Goal: Use online tool/utility: Utilize a website feature to perform a specific function

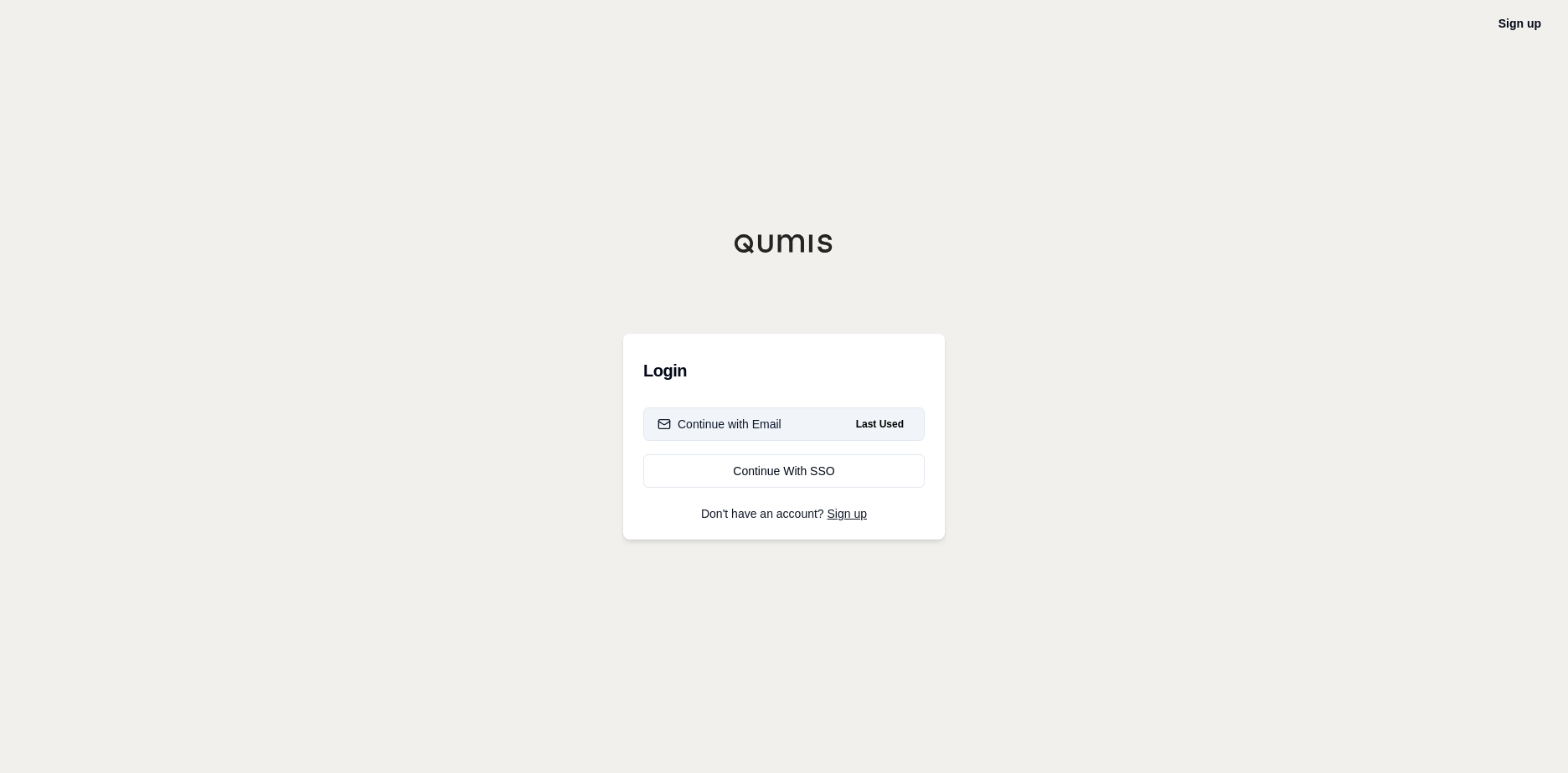
click at [793, 425] on button "Continue with Email Last Used" at bounding box center [784, 424] width 281 height 33
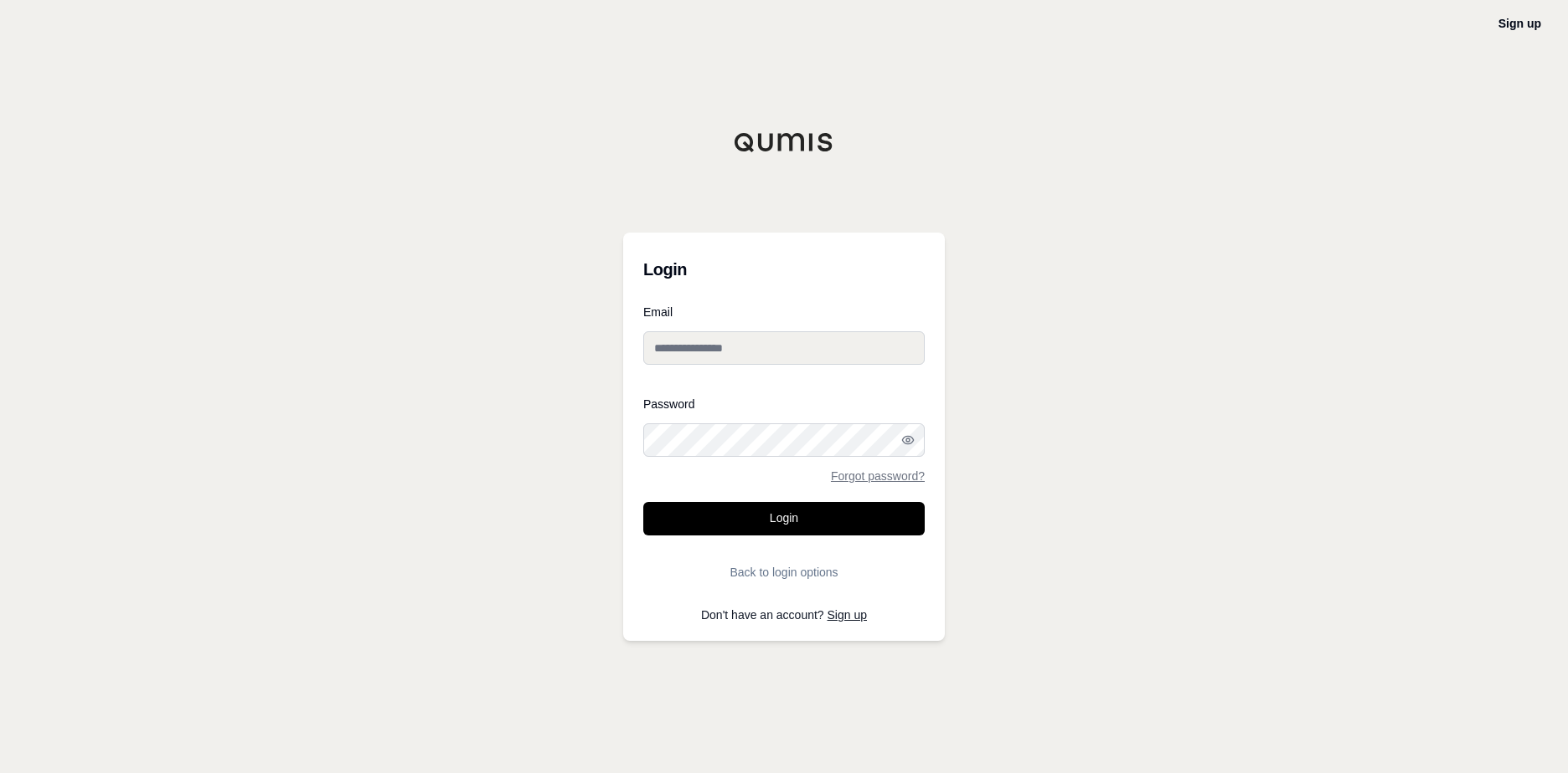
click at [775, 348] on input "Email" at bounding box center [784, 348] width 281 height 33
type input "**********"
click at [785, 516] on button "Login" at bounding box center [784, 519] width 281 height 33
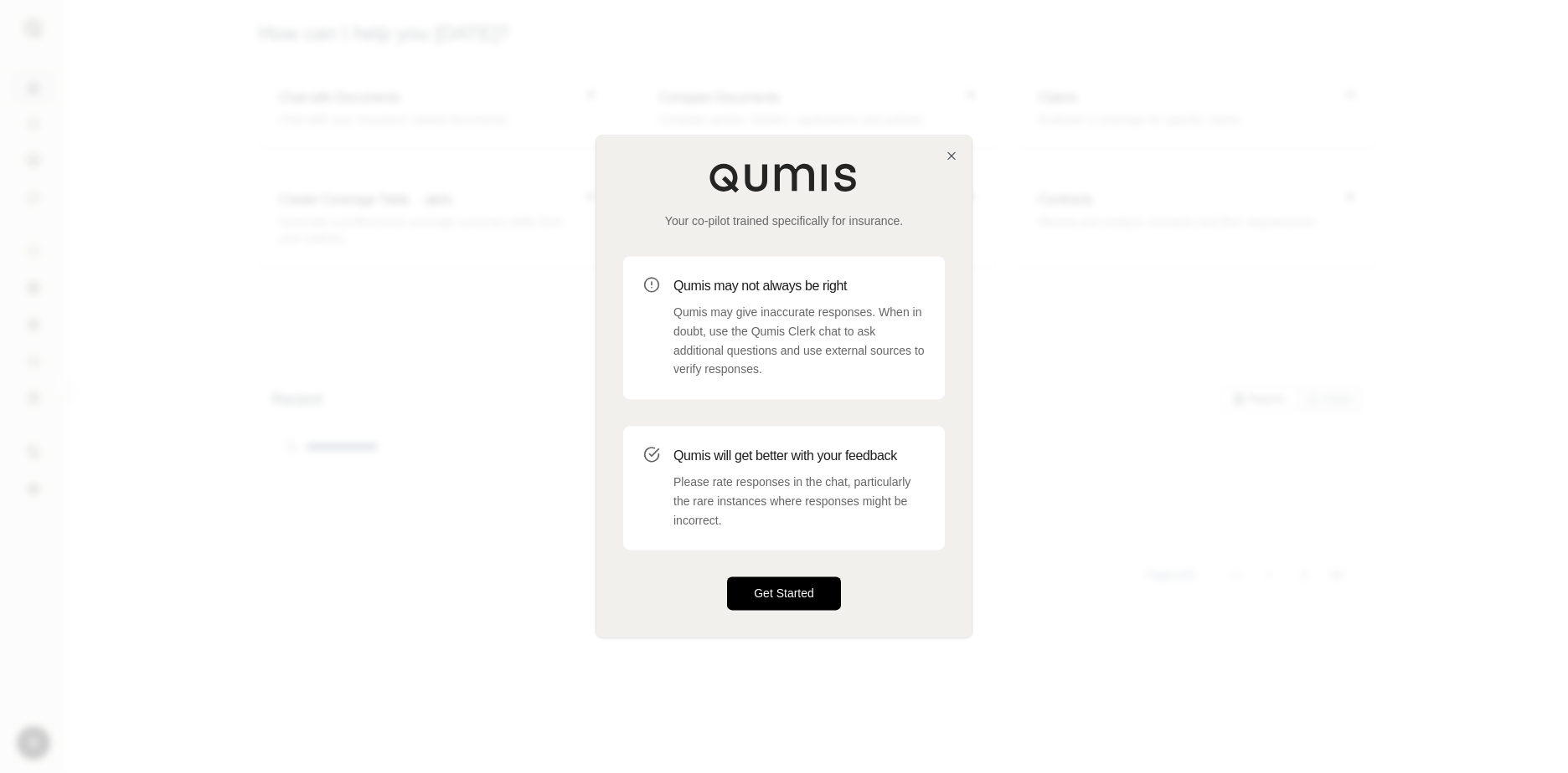
click at [790, 599] on button "Get Started" at bounding box center [783, 593] width 114 height 33
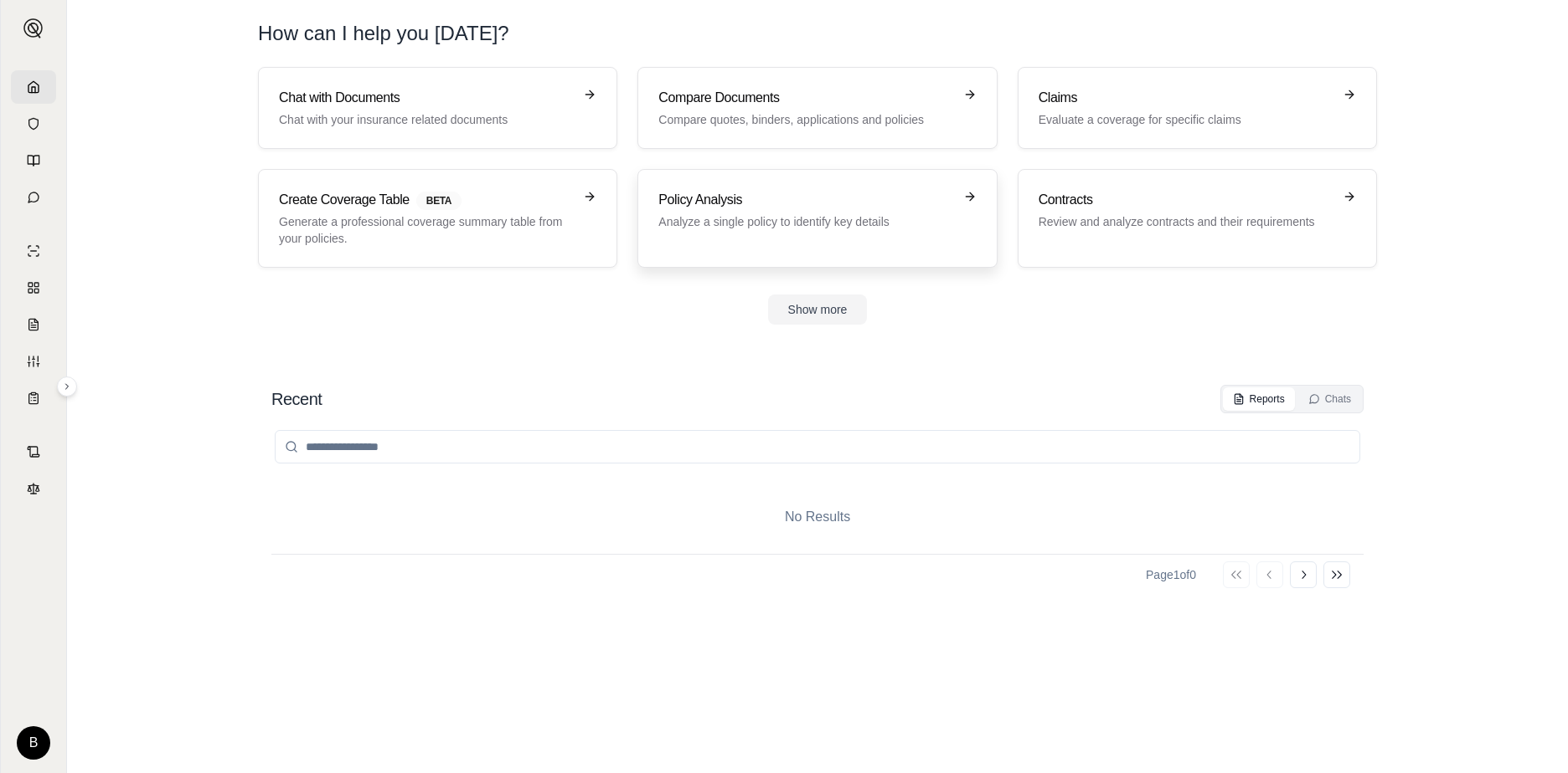
click at [894, 237] on div "Policy Analysis Analyze a single policy to identify key details" at bounding box center [817, 219] width 317 height 57
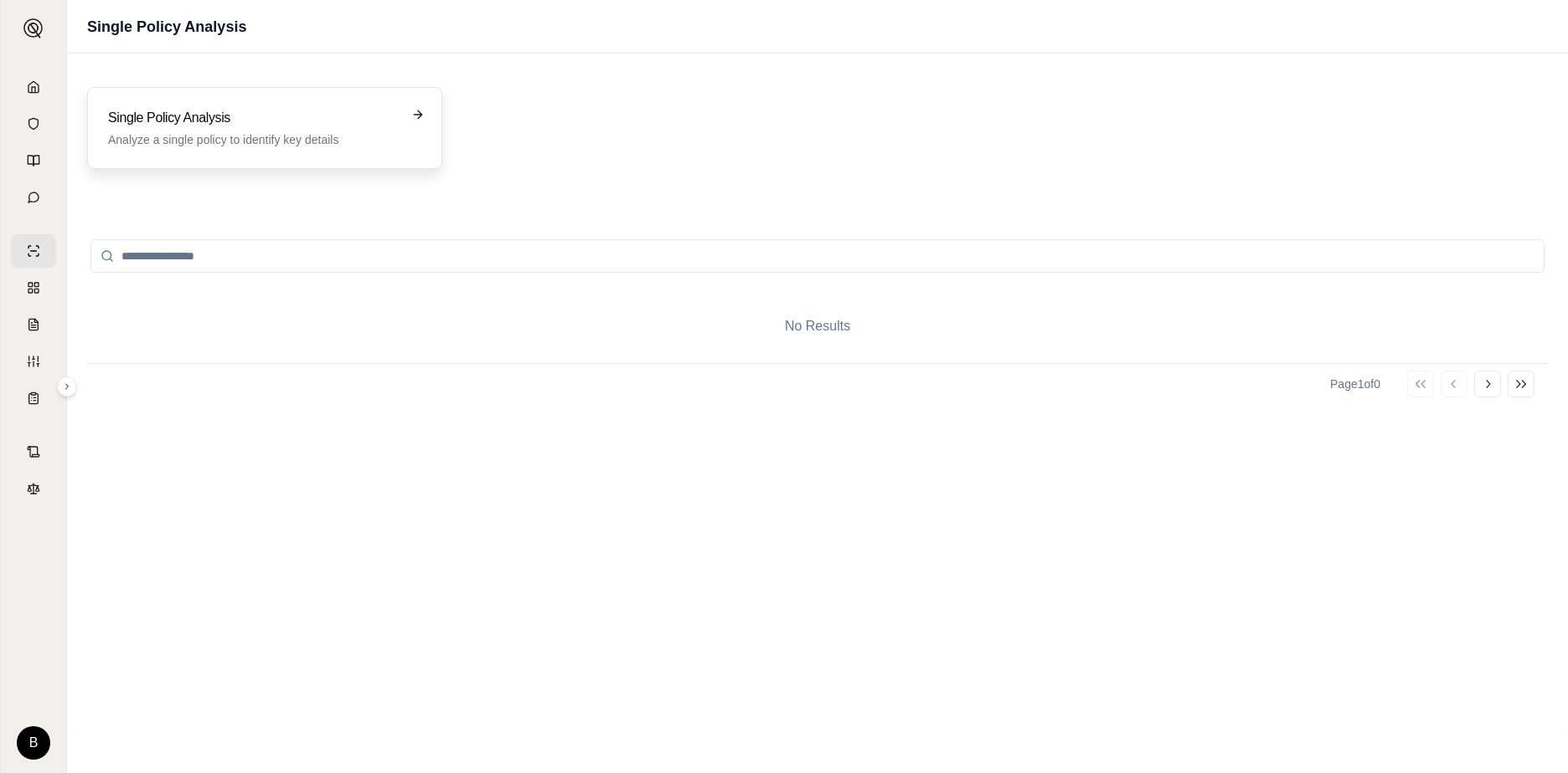
click at [407, 104] on div "Single Policy Analysis Analyze a single policy to identify key details" at bounding box center [264, 128] width 355 height 82
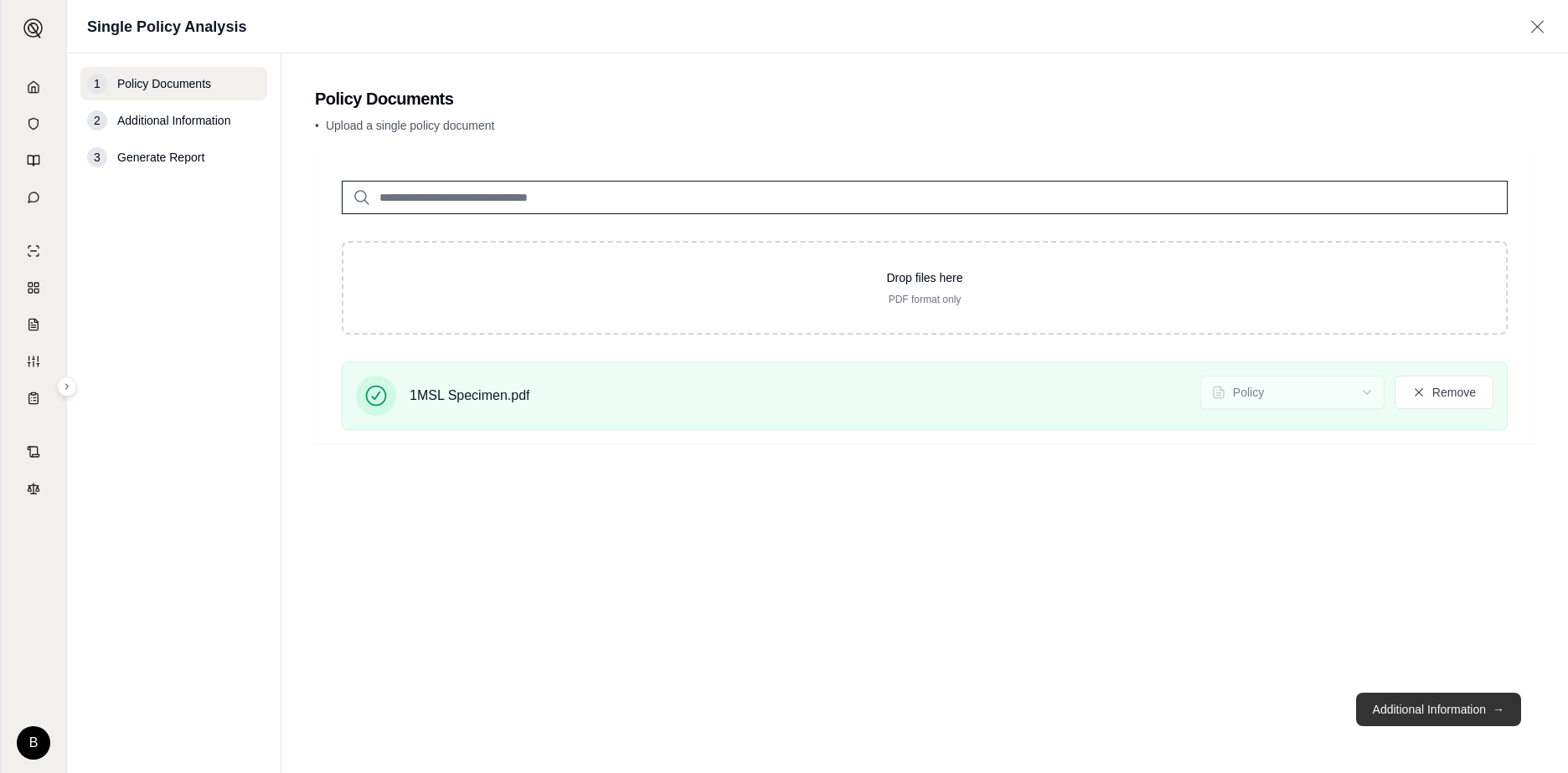
click at [1468, 714] on button "Additional Information →" at bounding box center [1438, 709] width 165 height 33
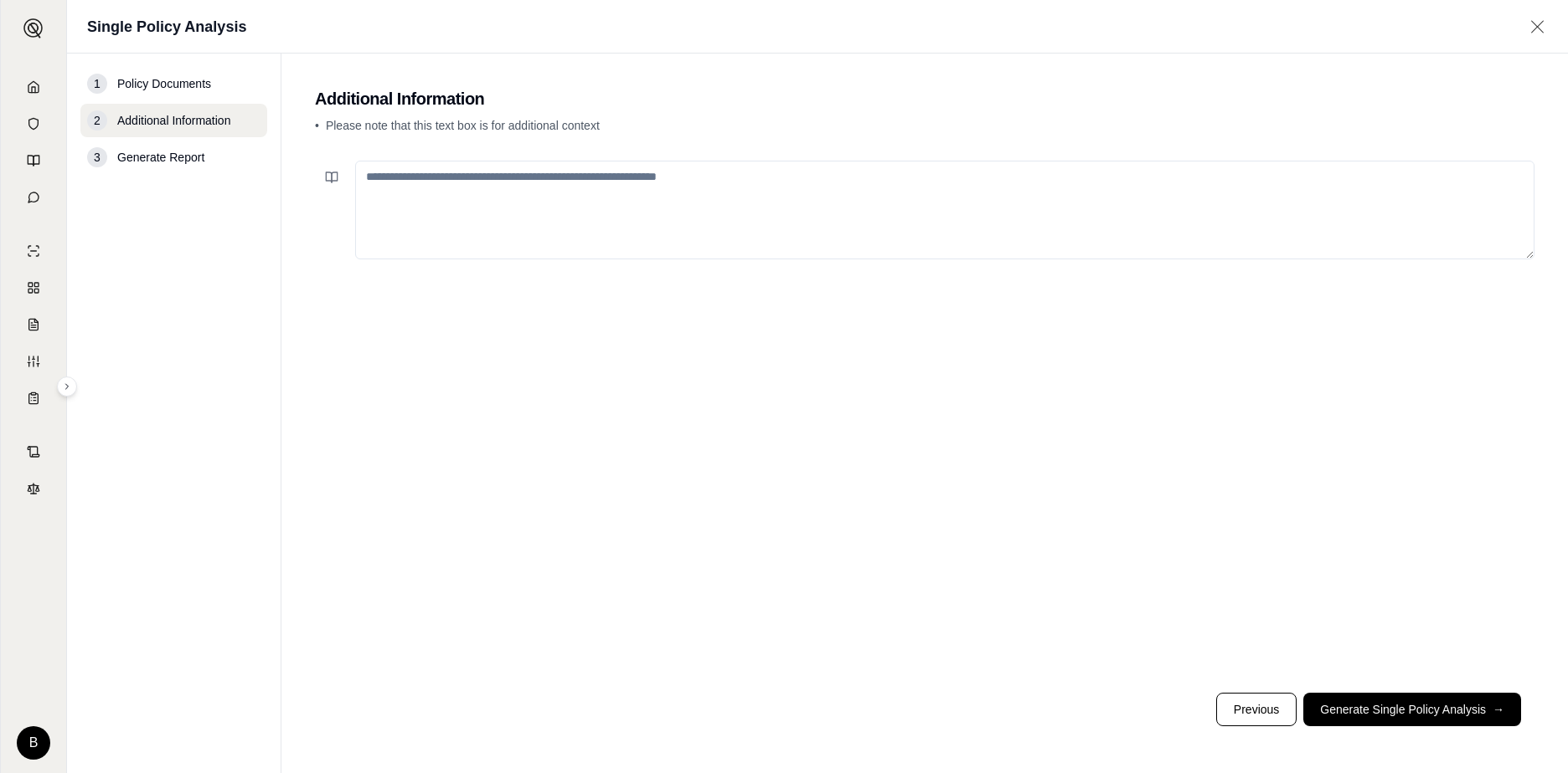
click at [641, 204] on textarea at bounding box center [944, 209] width 1179 height 98
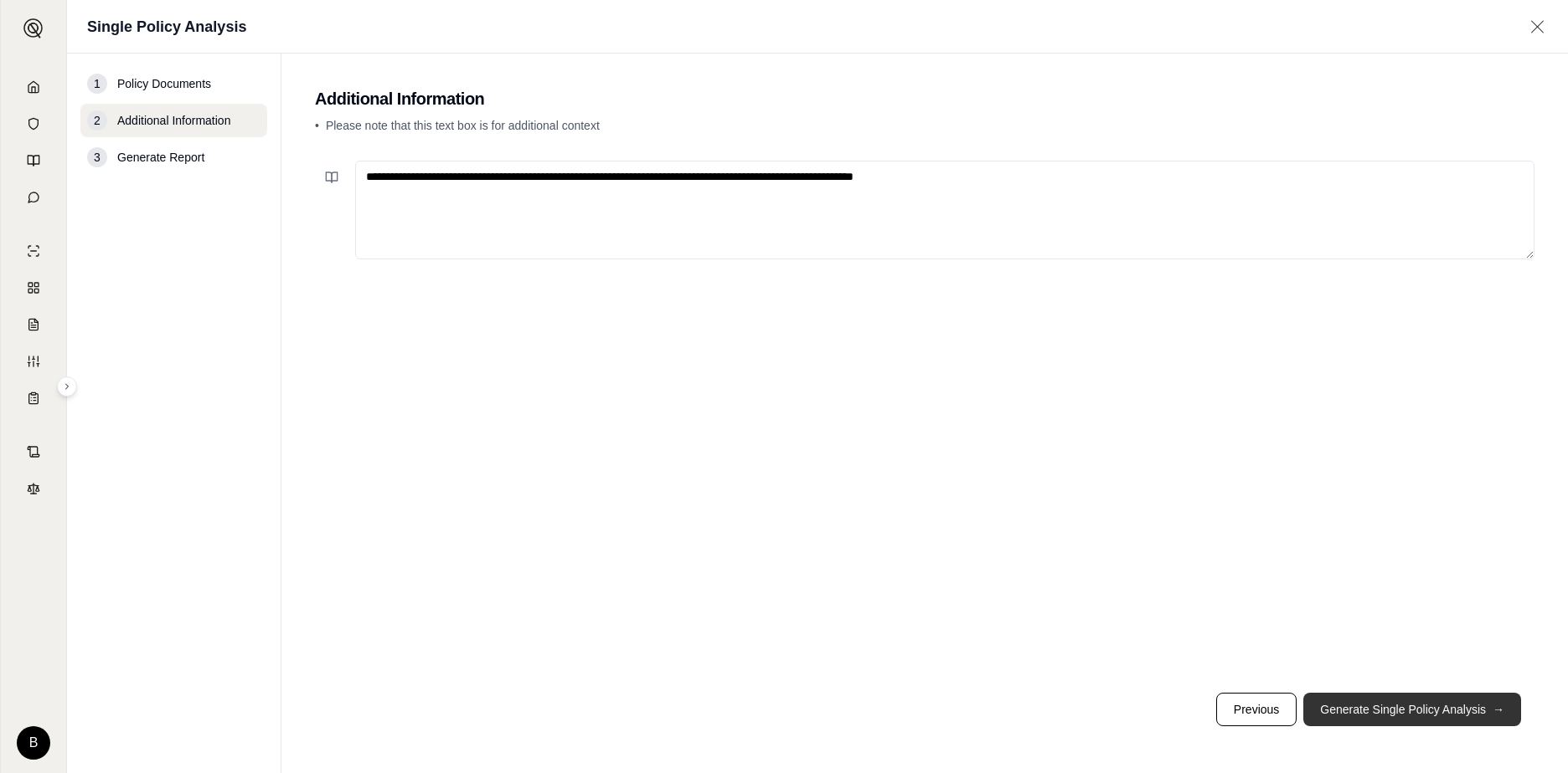
type textarea "**********"
click at [1433, 715] on button "Generate Single Policy Analysis →" at bounding box center [1412, 709] width 218 height 33
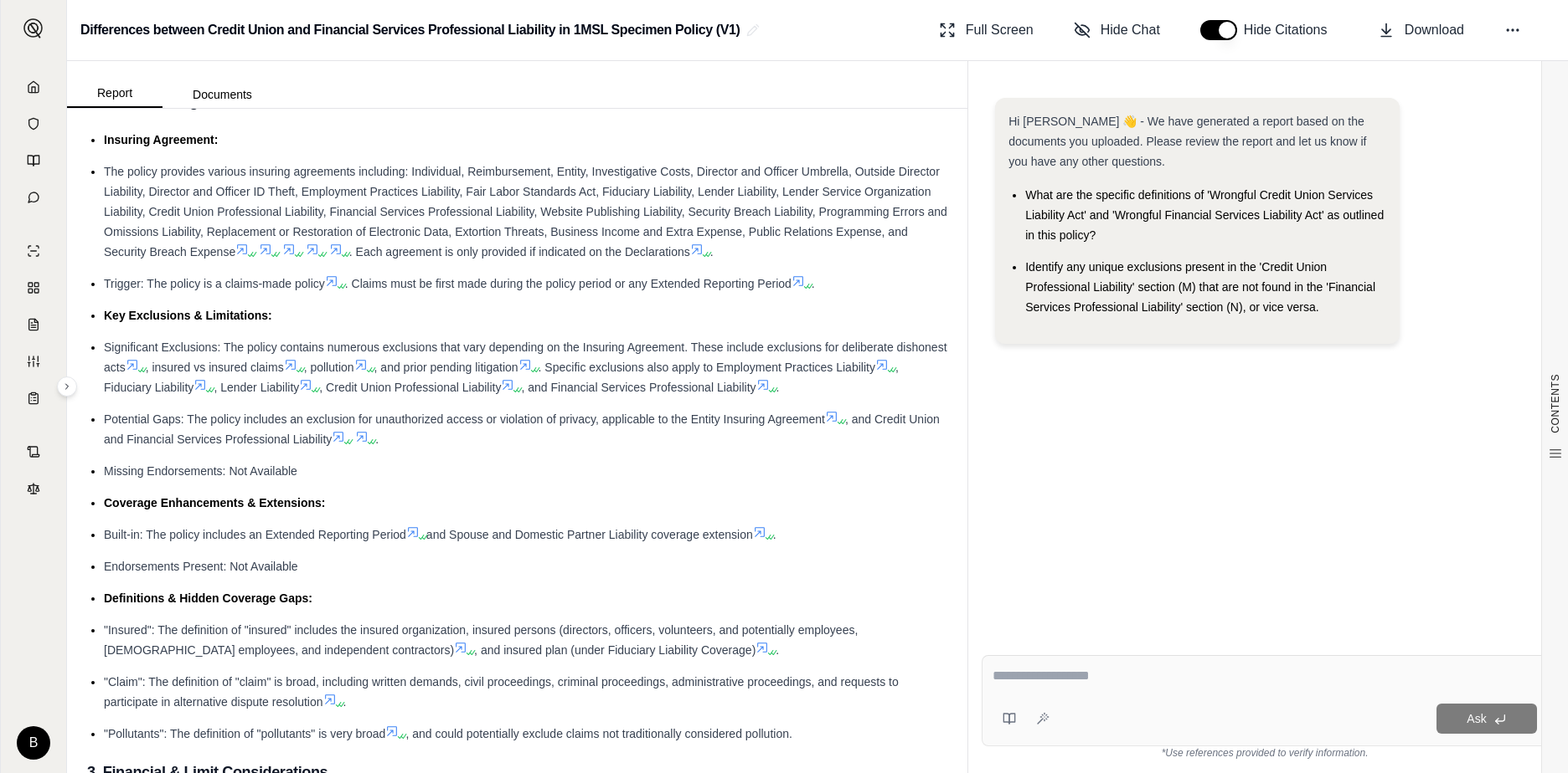
scroll to position [863, 0]
click at [44, 90] on link at bounding box center [33, 87] width 45 height 33
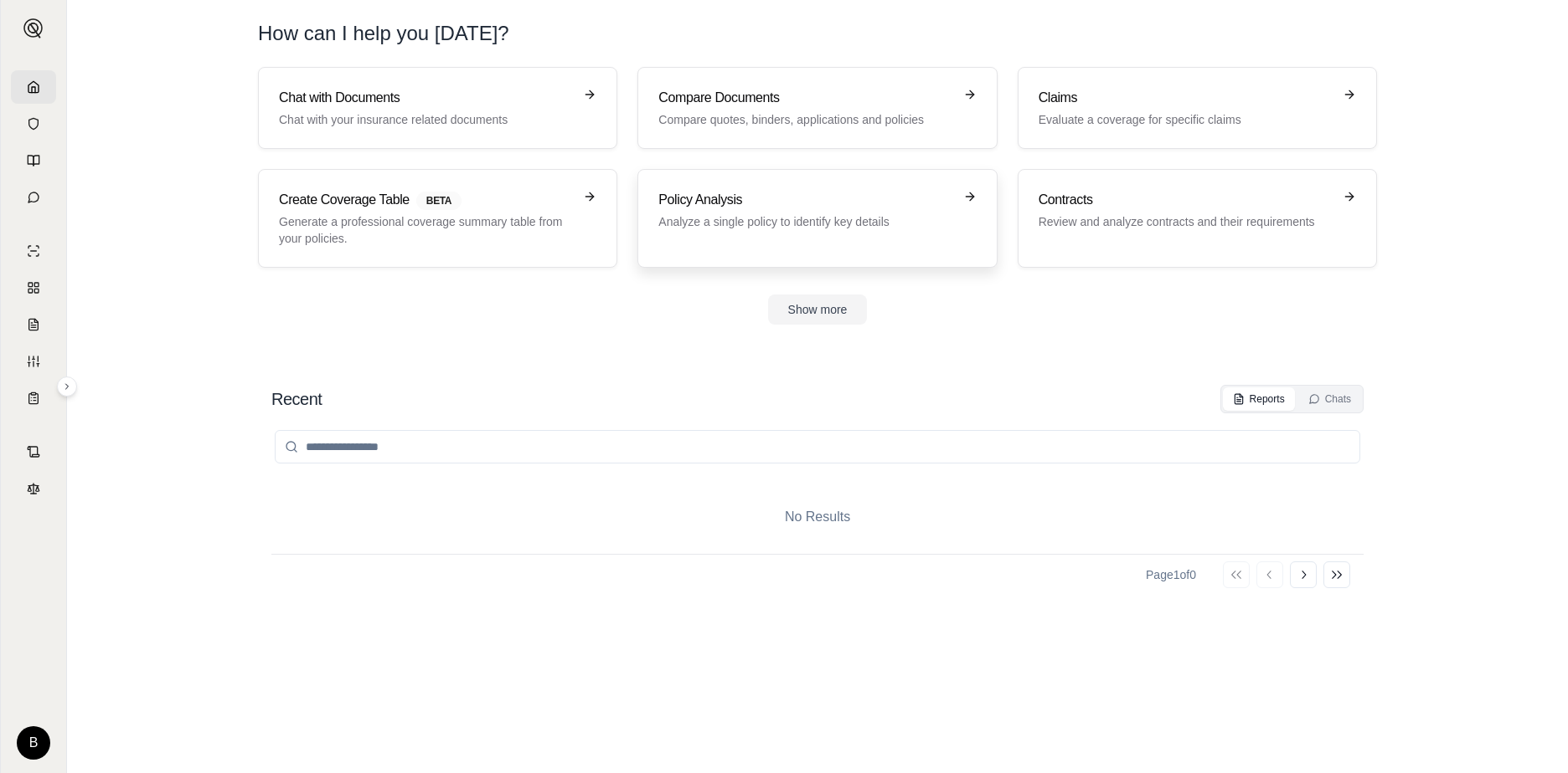
click at [873, 202] on h3 "Policy Analysis" at bounding box center [804, 200] width 294 height 20
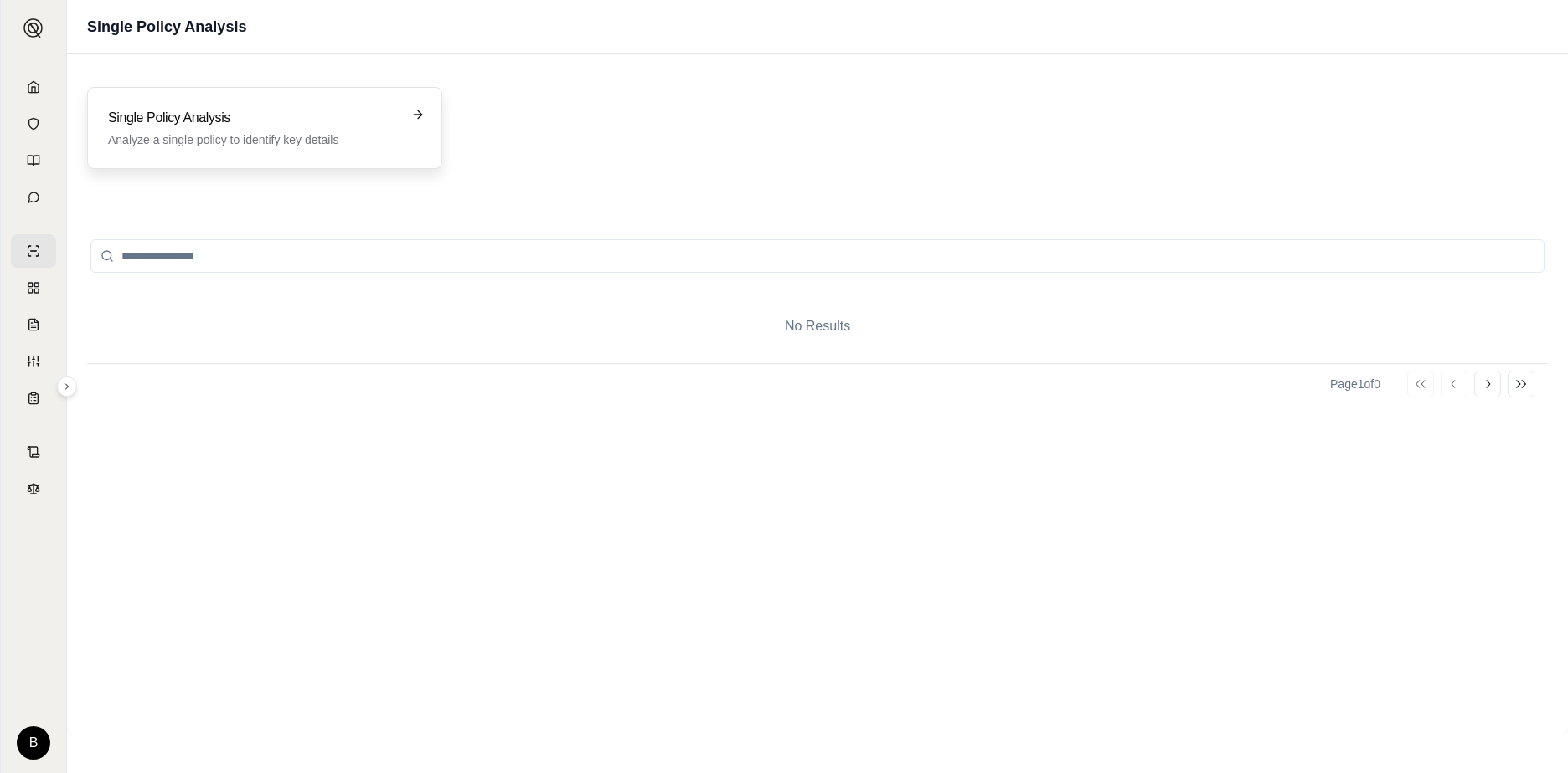
click at [341, 145] on p "Analyze a single policy to identify key details" at bounding box center [252, 140] width 290 height 17
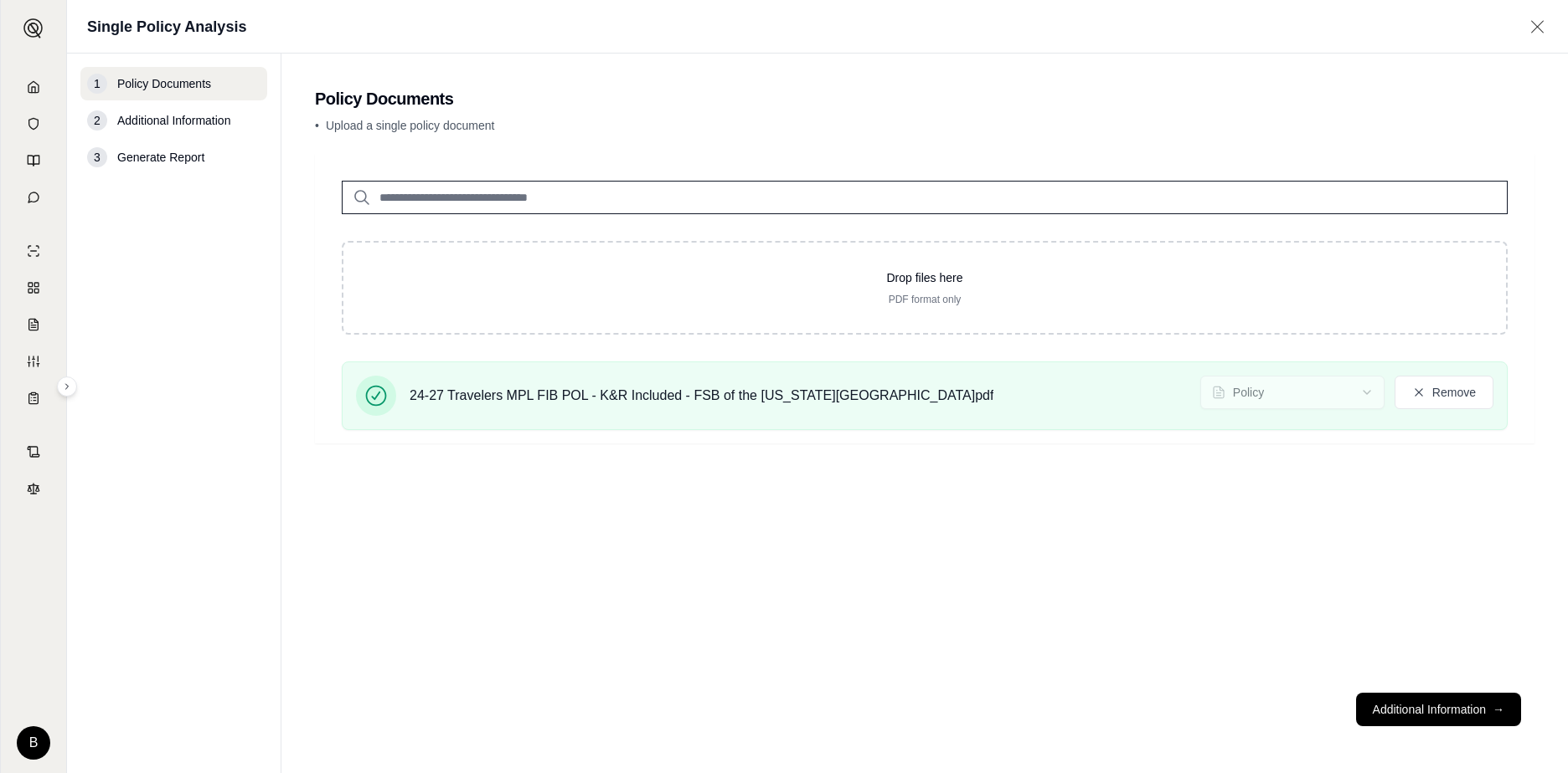
click at [1404, 714] on button "Additional Information →" at bounding box center [1438, 709] width 165 height 33
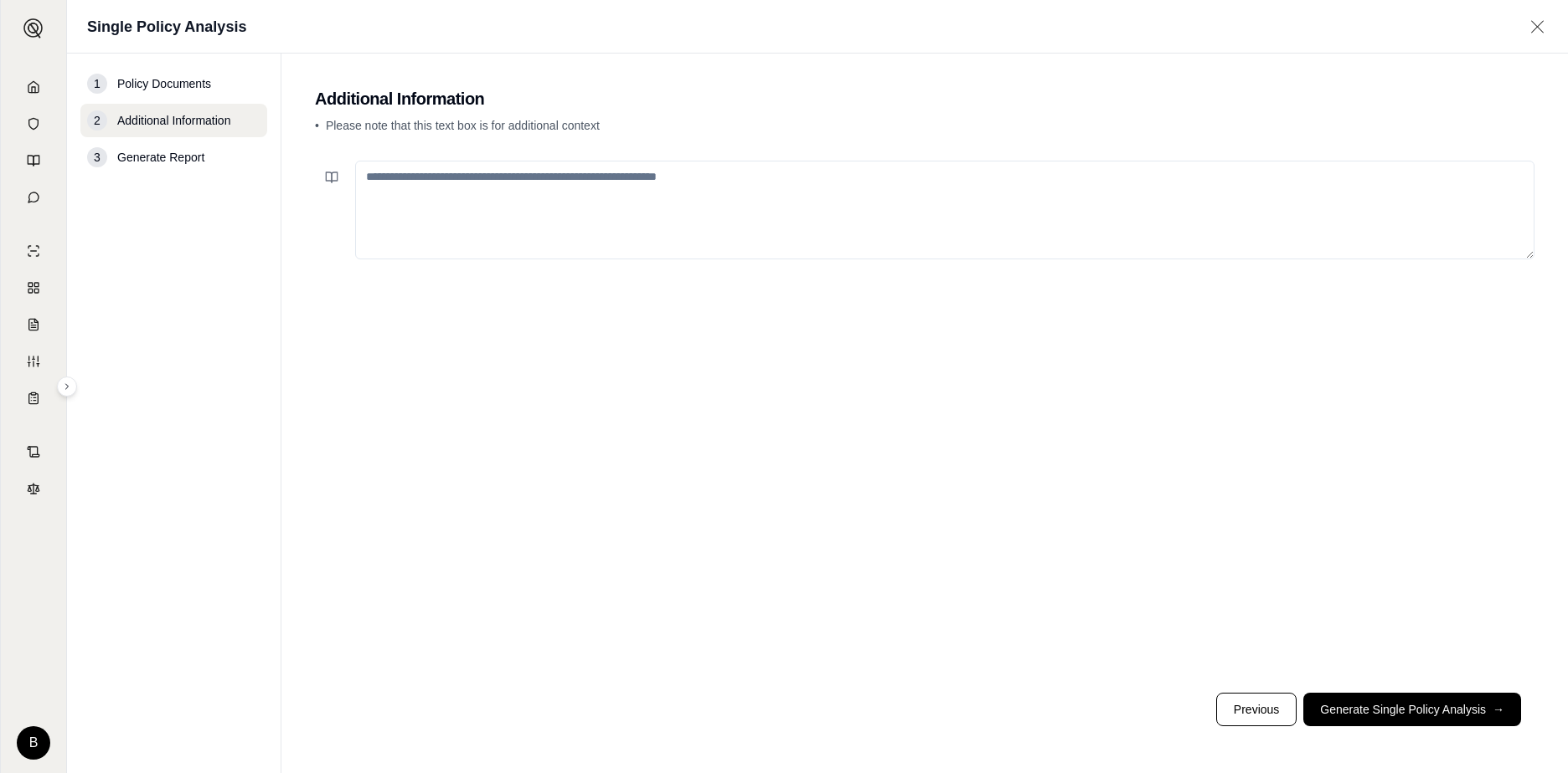
click at [495, 214] on textarea at bounding box center [944, 209] width 1179 height 98
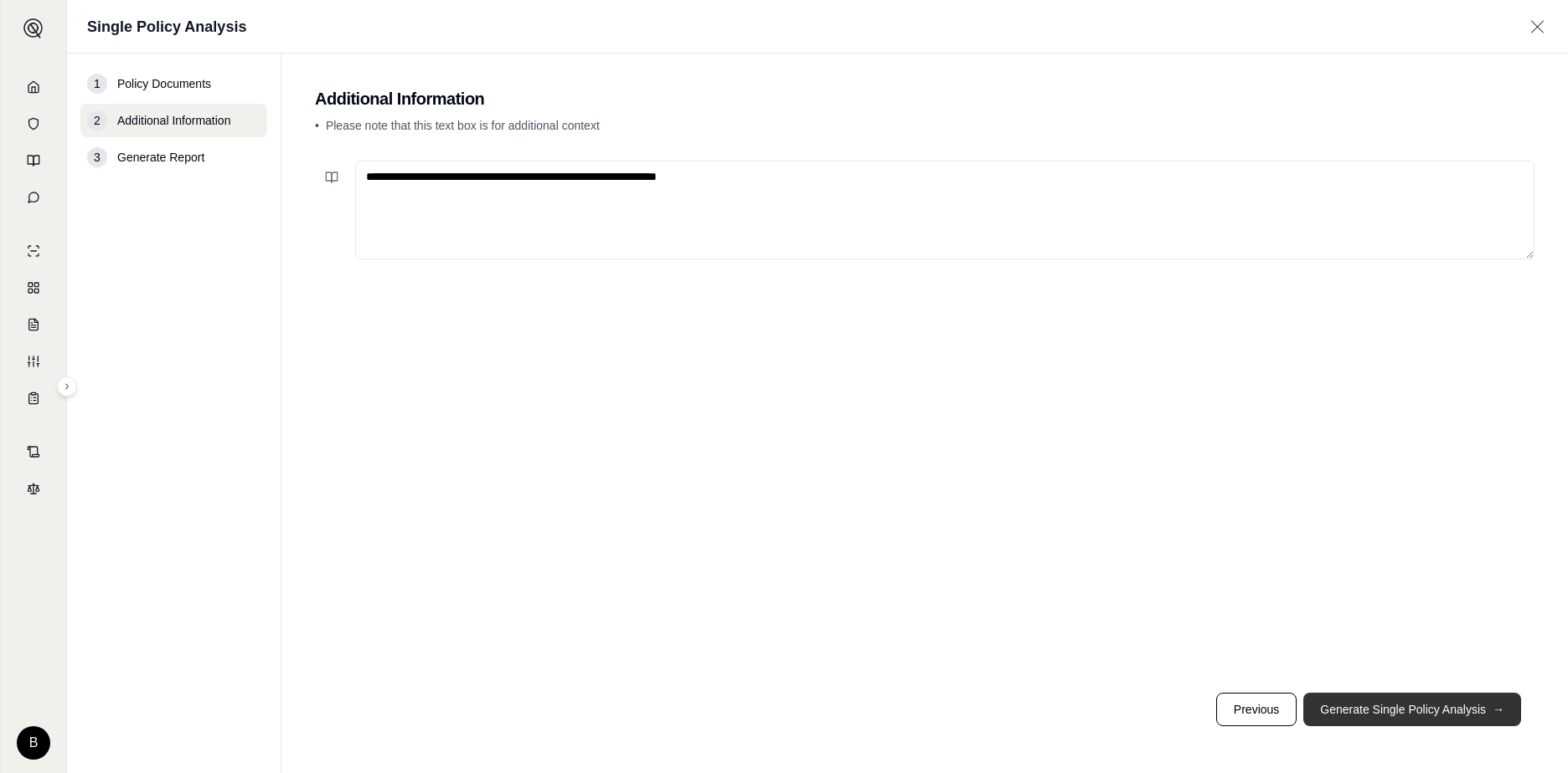
type textarea "**********"
click at [1425, 714] on button "Generate Single Policy Analysis →" at bounding box center [1412, 709] width 218 height 33
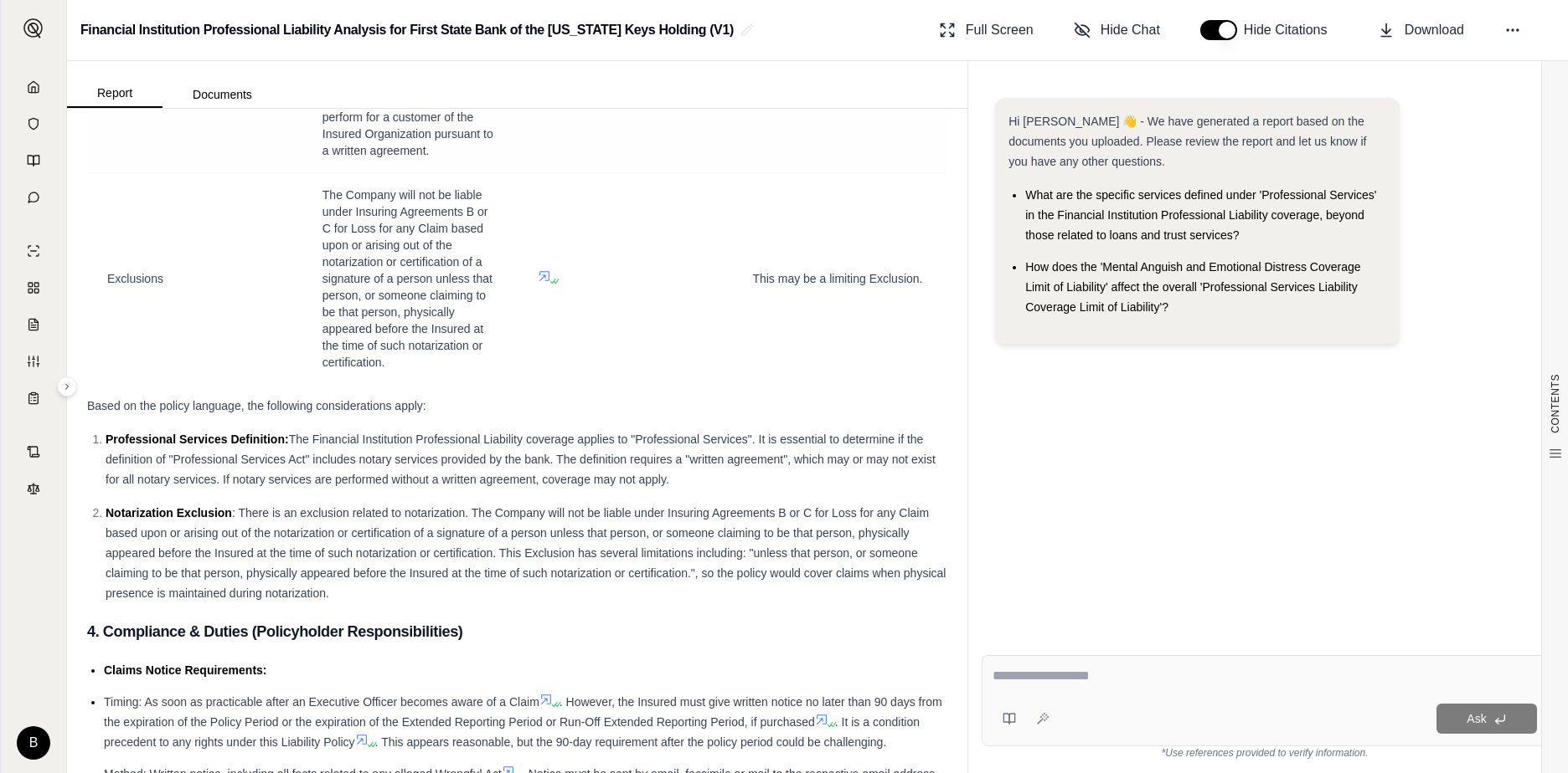
scroll to position [6946, 0]
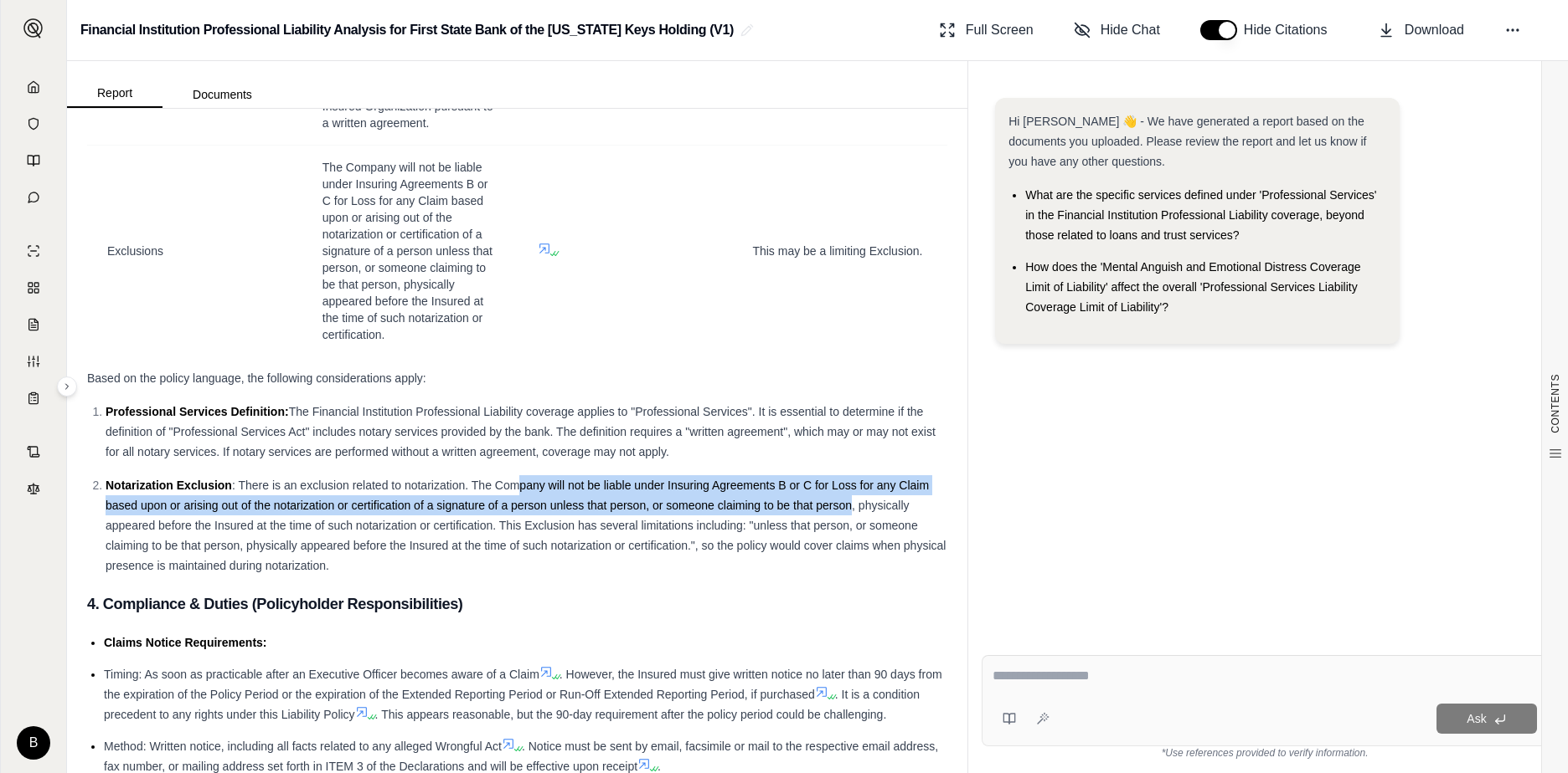
drag, startPoint x: 517, startPoint y: 521, endPoint x: 852, endPoint y: 539, distance: 335.5
click at [852, 539] on span ": There is an exclusion related to notarization. The Company will not be liable…" at bounding box center [525, 526] width 840 height 94
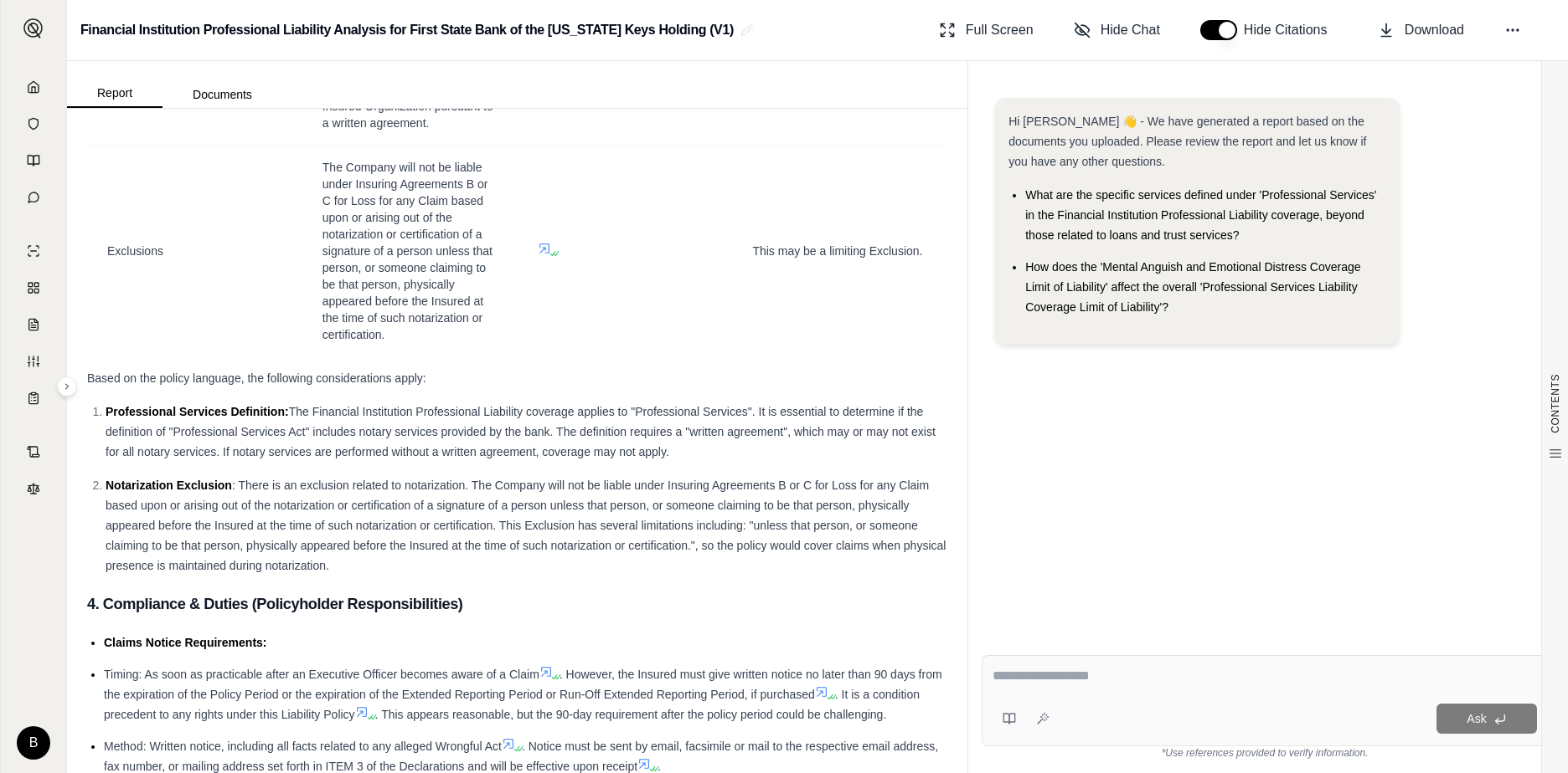
drag, startPoint x: 852, startPoint y: 539, endPoint x: 793, endPoint y: 601, distance: 85.6
click at [793, 576] on div "Notarization Exclusion : There is an exclusion related to notarization. The Com…" at bounding box center [526, 526] width 841 height 100
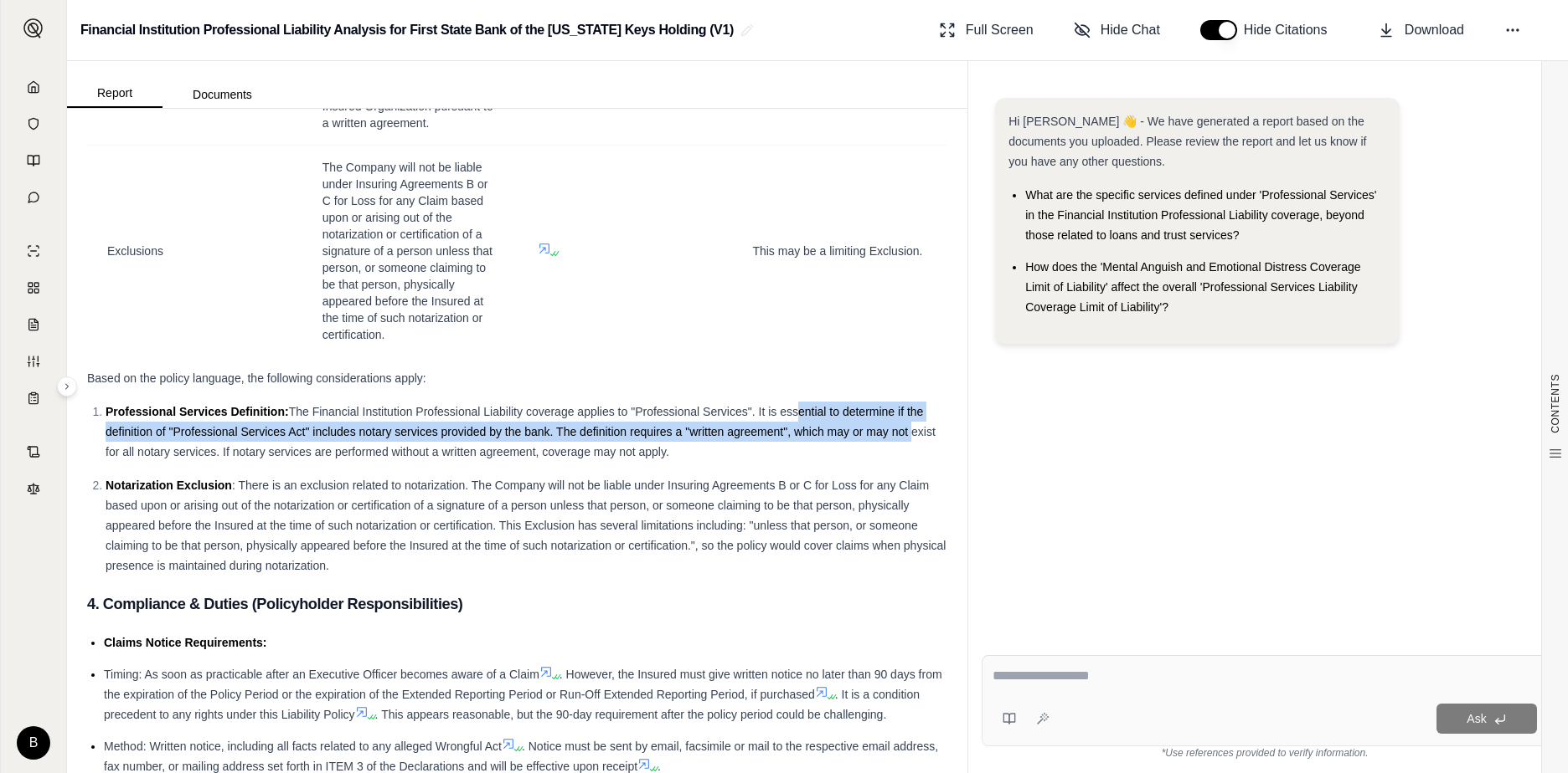
drag, startPoint x: 812, startPoint y: 449, endPoint x: 928, endPoint y: 461, distance: 116.6
click at [928, 461] on div "Professional Services Definition: The Financial Institution Professional Liabil…" at bounding box center [526, 431] width 841 height 60
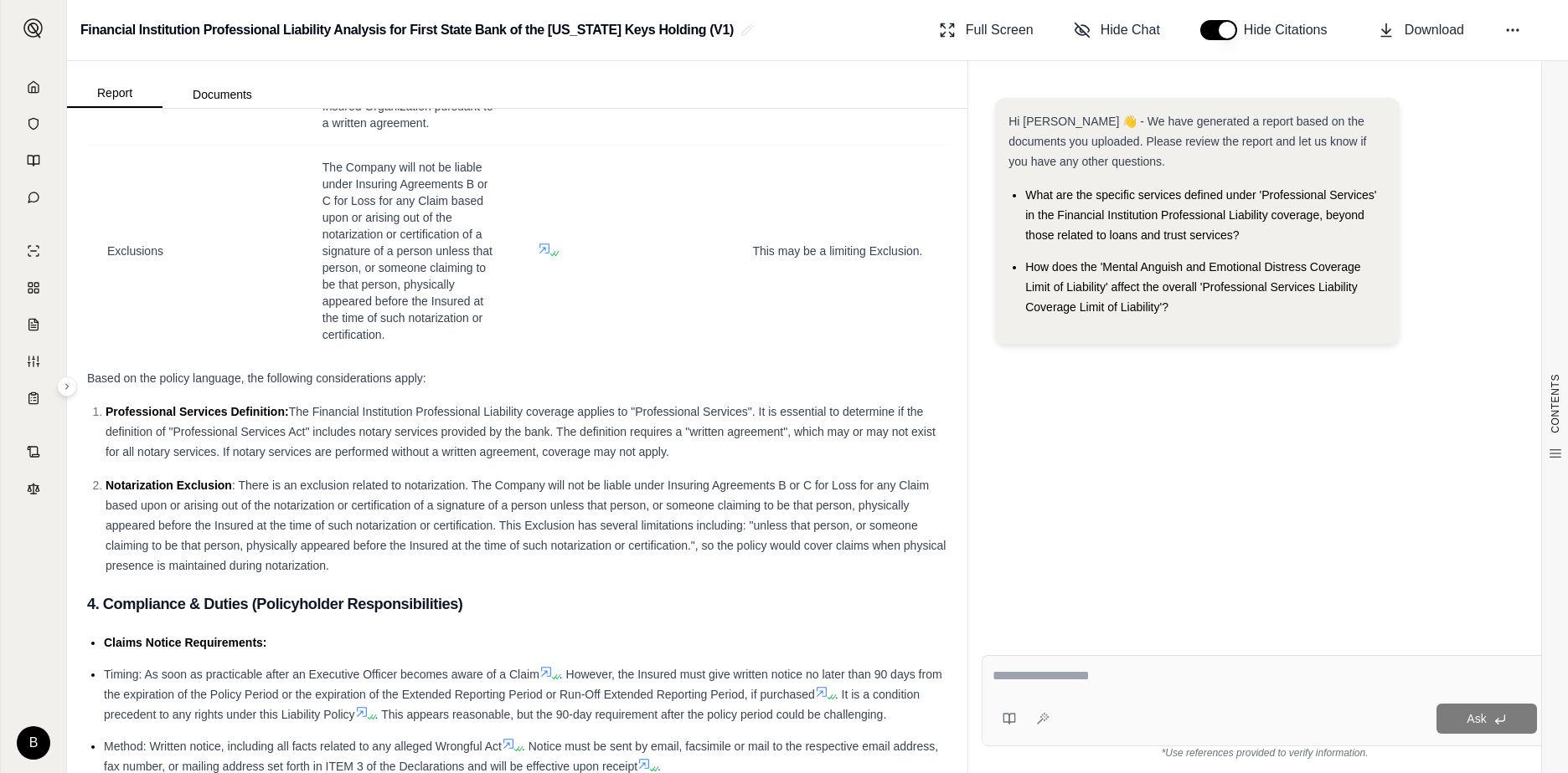
click at [404, 459] on span "The Financial Institution Professional Liability coverage applies to "Professio…" at bounding box center [520, 432] width 830 height 54
click at [719, 462] on div "Professional Services Definition: The Financial Institution Professional Liabil…" at bounding box center [526, 431] width 841 height 60
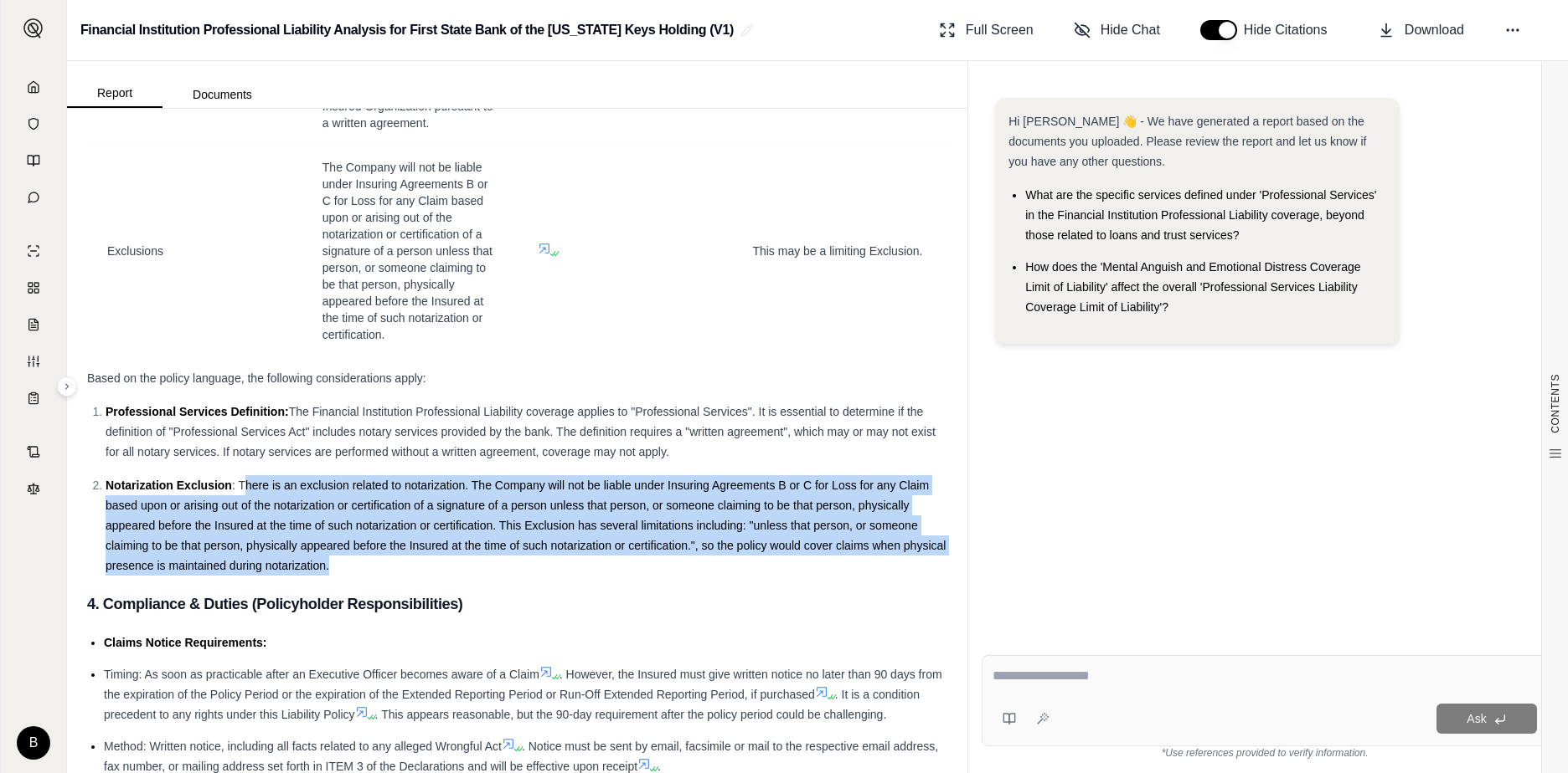
drag, startPoint x: 248, startPoint y: 520, endPoint x: 892, endPoint y: 597, distance: 648.6
click at [892, 576] on div "Notarization Exclusion : There is an exclusion related to notarization. The Com…" at bounding box center [526, 526] width 841 height 100
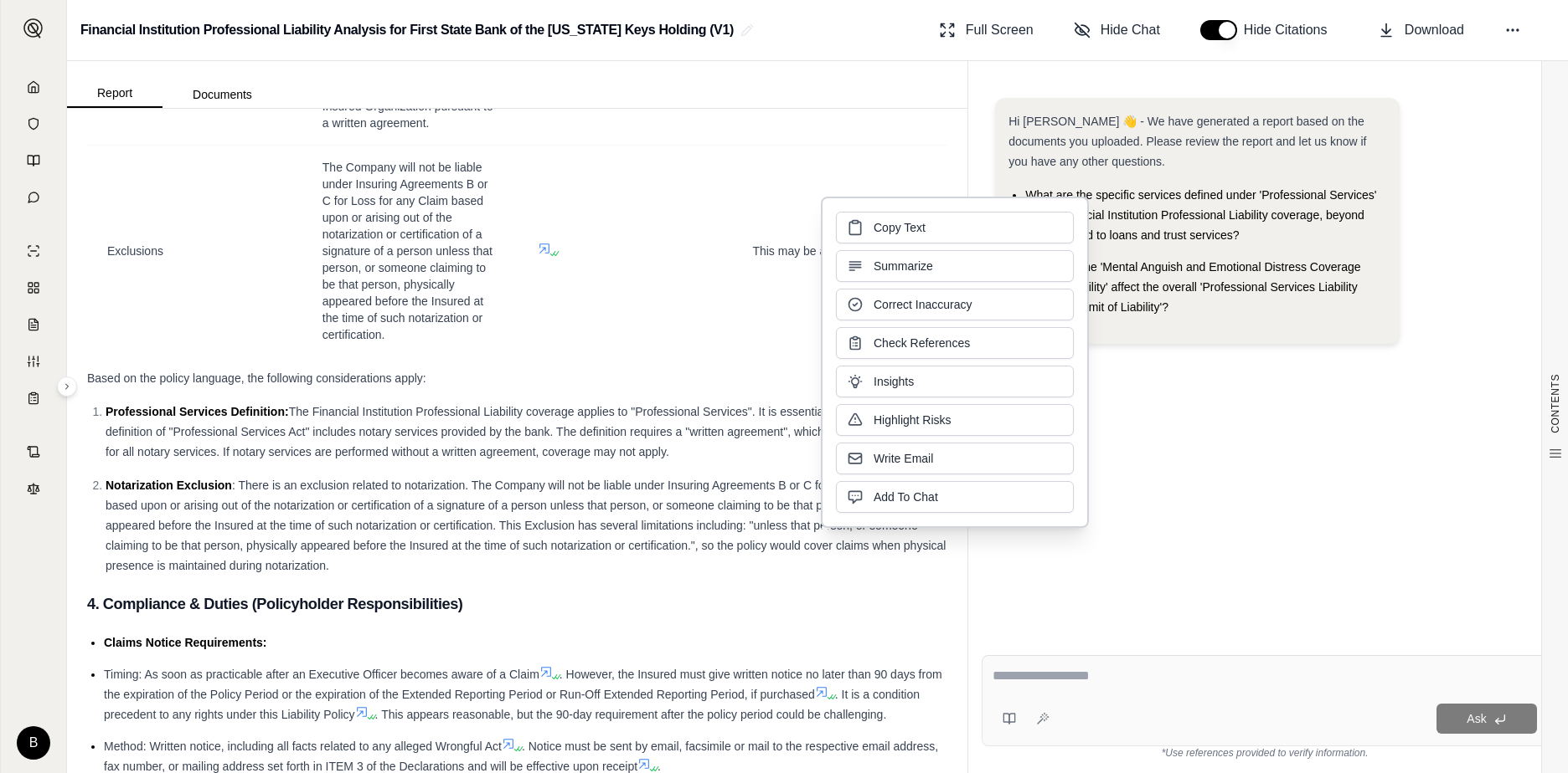
drag, startPoint x: 892, startPoint y: 597, endPoint x: 877, endPoint y: 622, distance: 29.2
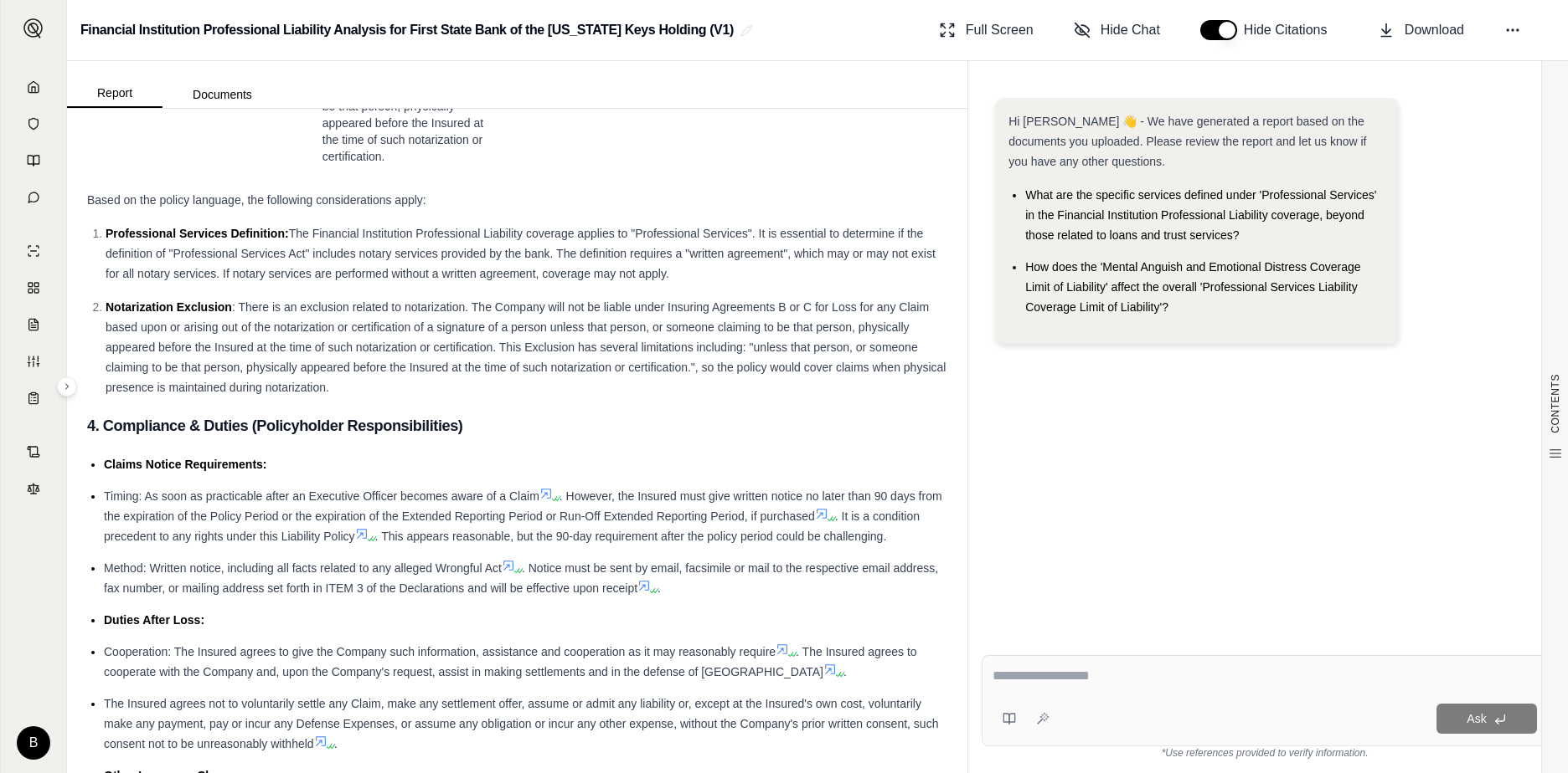
scroll to position [7198, 0]
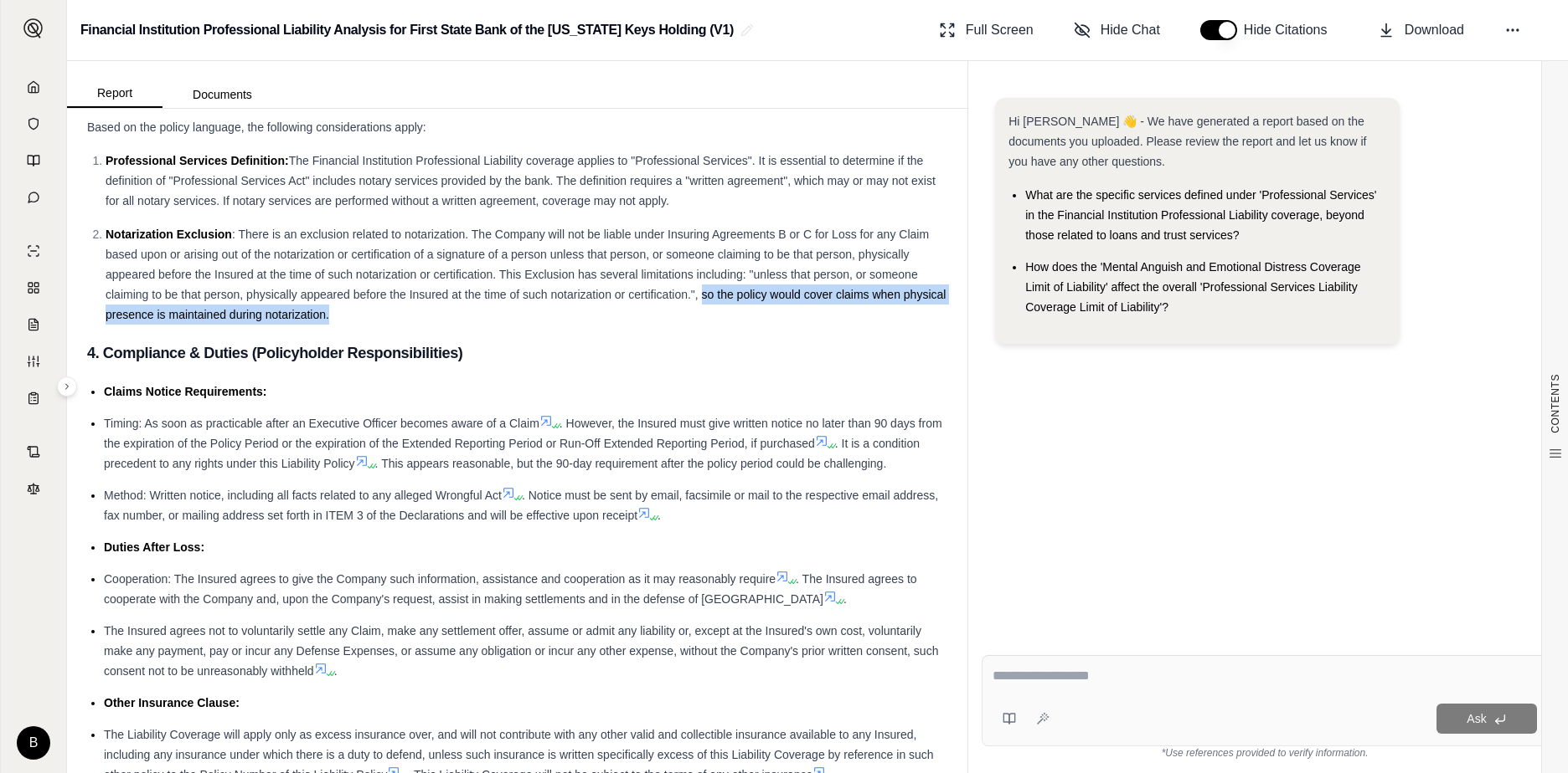
drag, startPoint x: 702, startPoint y: 329, endPoint x: 756, endPoint y: 344, distance: 56.0
click at [756, 325] on div "Notarization Exclusion : There is an exclusion related to notarization. The Com…" at bounding box center [526, 274] width 841 height 100
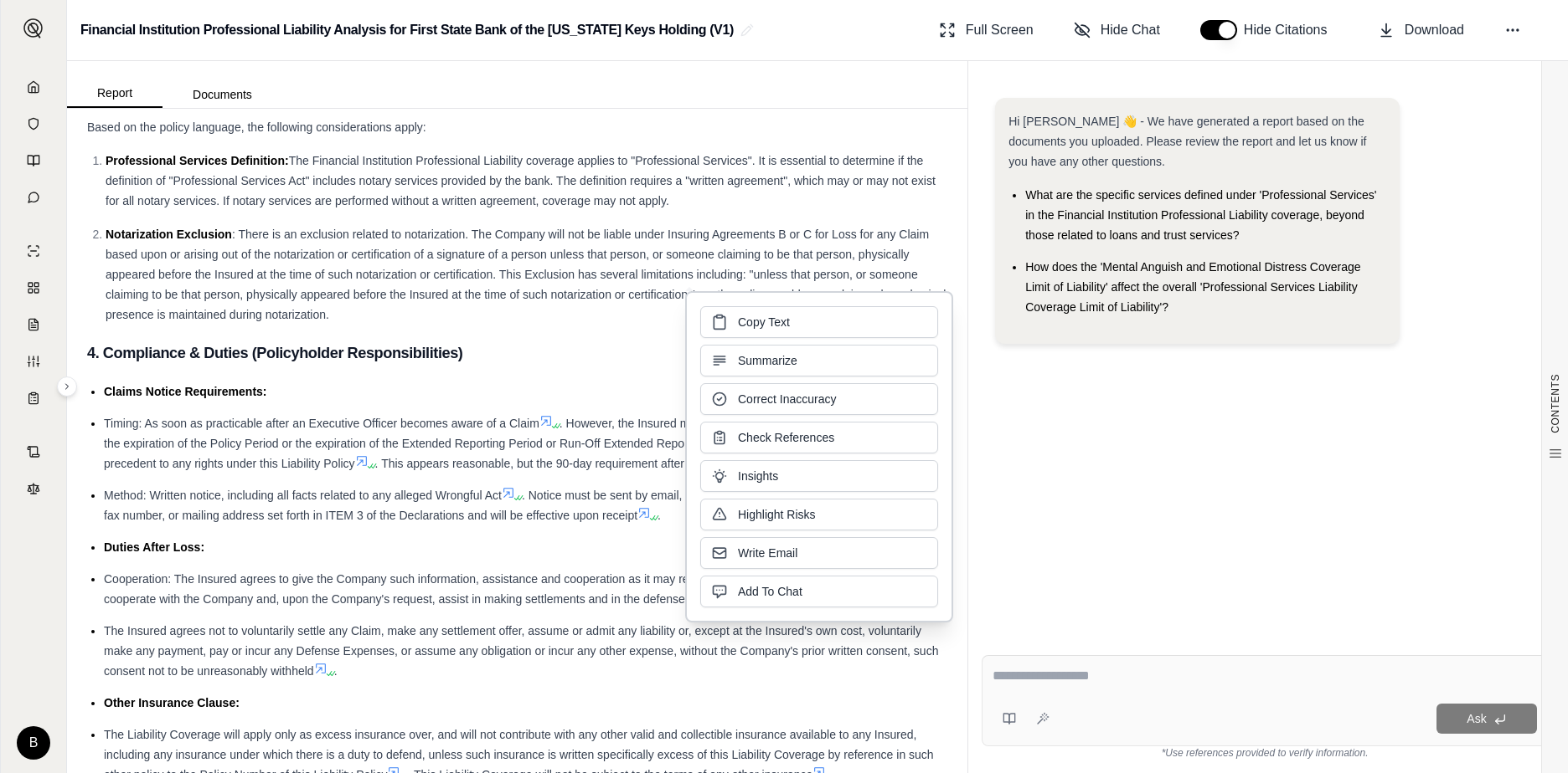
click at [1104, 497] on div "Hi [PERSON_NAME] 👋 - We have generated a report based on the documents you uplo…" at bounding box center [1265, 355] width 566 height 544
